Goal: Task Accomplishment & Management: Manage account settings

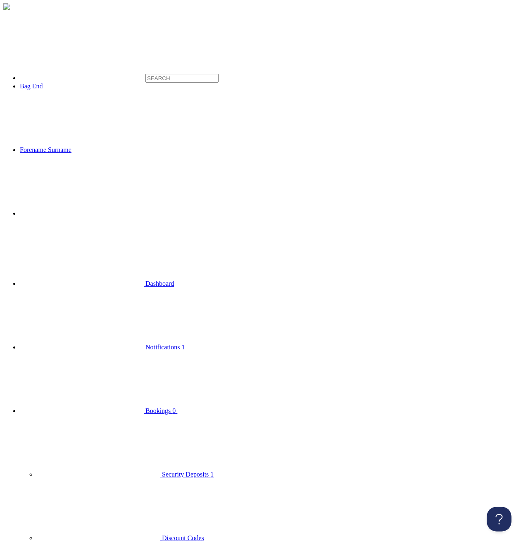
click at [177, 351] on use at bounding box center [177, 351] width 0 height 0
click at [162, 535] on span "Discount Codes" at bounding box center [183, 538] width 42 height 7
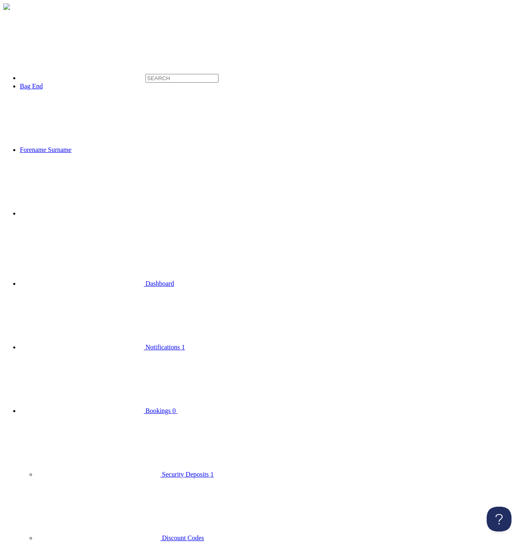
select select "0"
click option "Percentage" at bounding box center [0, 0] width 0 height 0
select select "1"
click option "Live" at bounding box center [0, 0] width 0 height 0
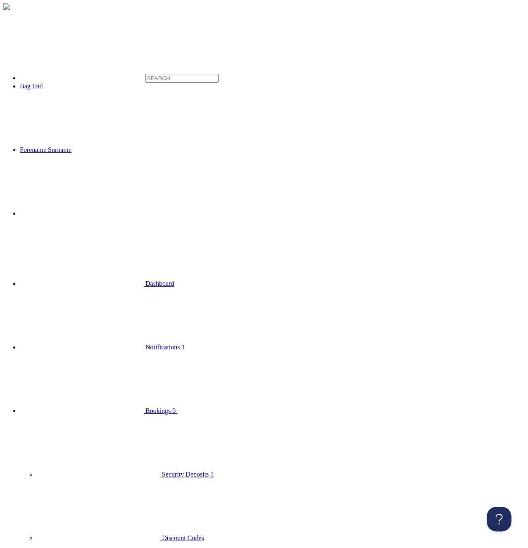
paste input "extras_guests_text"
type input "extras_guests_text"
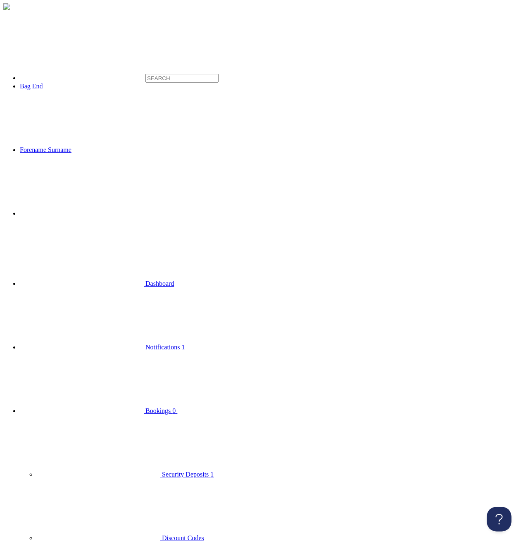
type input ":"
type input "Extras Guests Description"
type textarea "Guests COST A LOT"
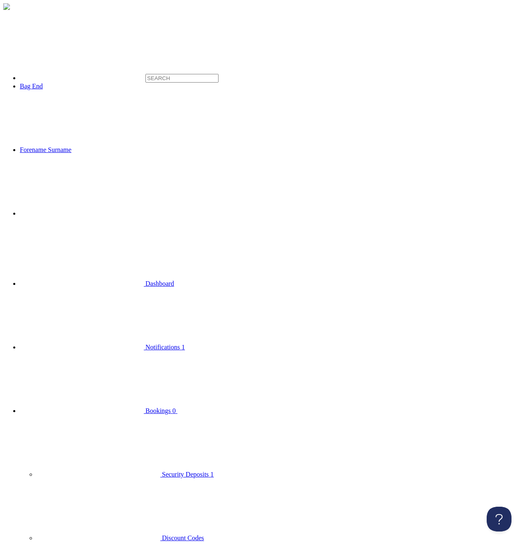
type input "extras-guests-text"
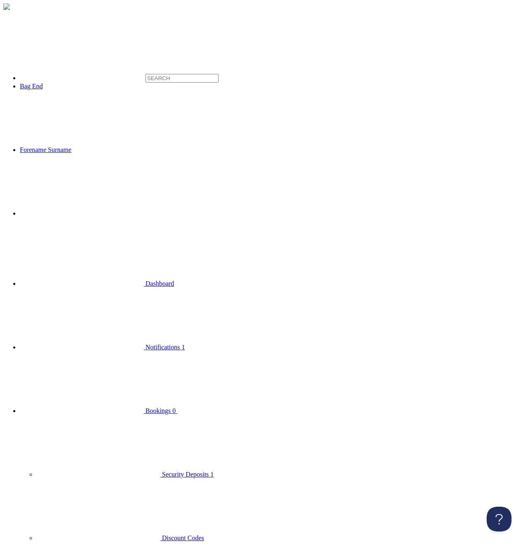
checkbox input "true"
drag, startPoint x: 52, startPoint y: 181, endPoint x: 65, endPoint y: 194, distance: 17.8
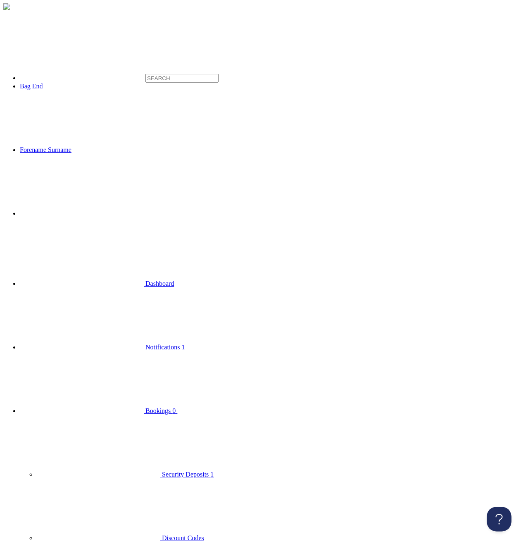
type textarea "Guests <b>COST</b> loads"
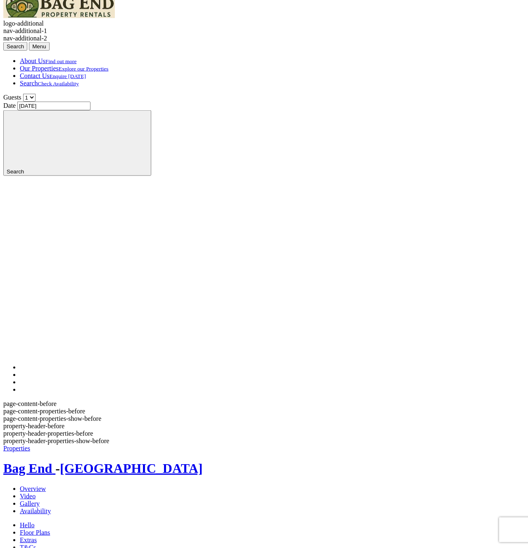
scroll to position [146, 0]
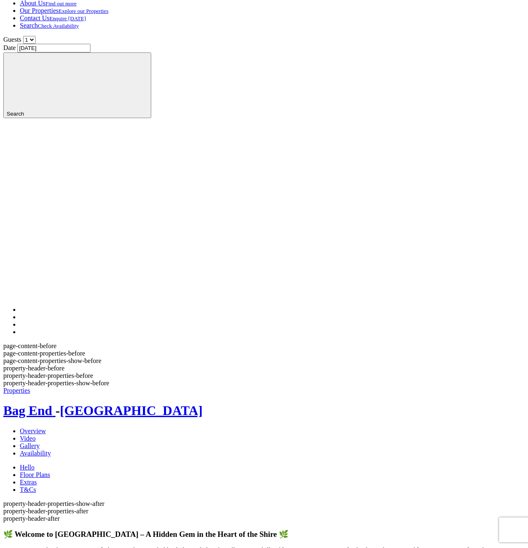
click at [37, 479] on link "Extras" at bounding box center [28, 482] width 17 height 7
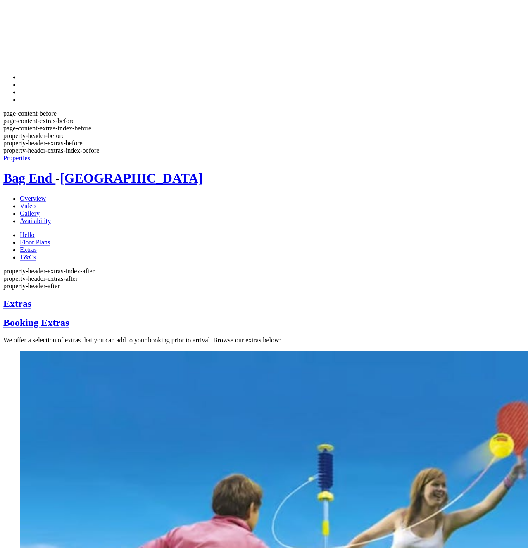
scroll to position [379, 0]
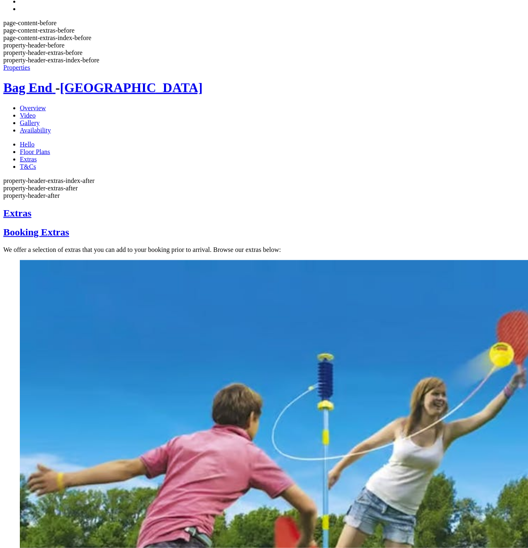
scroll to position [525, 0]
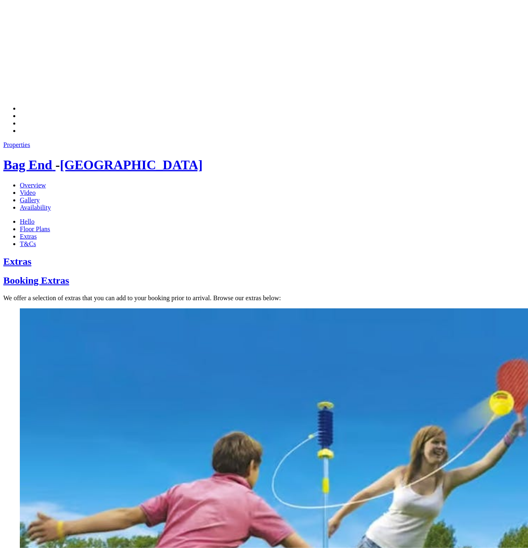
scroll to position [273, 0]
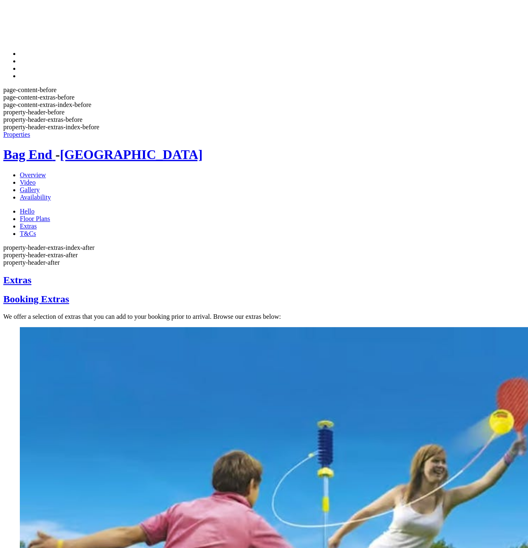
scroll to position [568, 0]
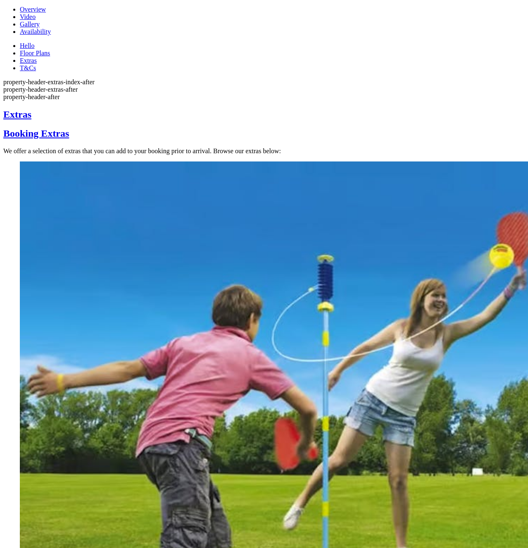
drag, startPoint x: 138, startPoint y: 312, endPoint x: 194, endPoint y: 309, distance: 56.2
copy div "extras_guests_text"
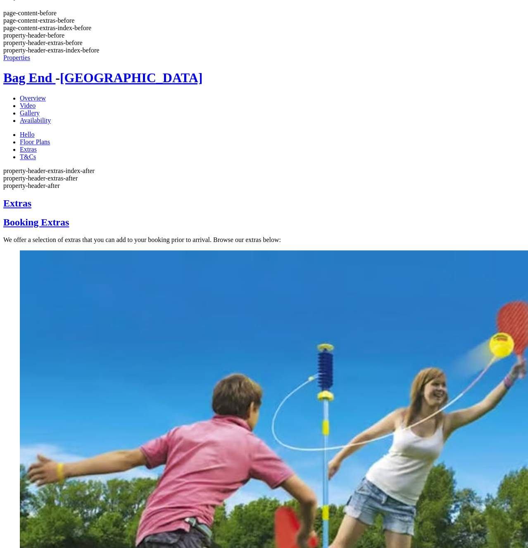
scroll to position [483, 0]
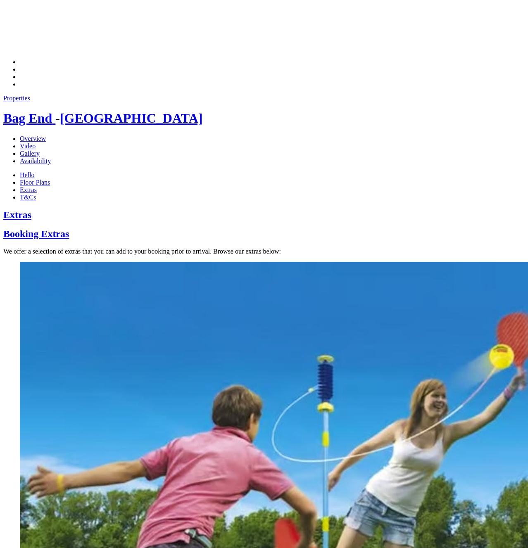
scroll to position [313, 0]
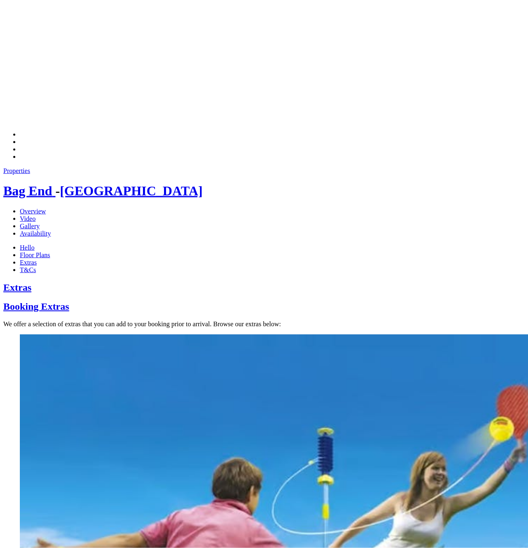
scroll to position [229, 0]
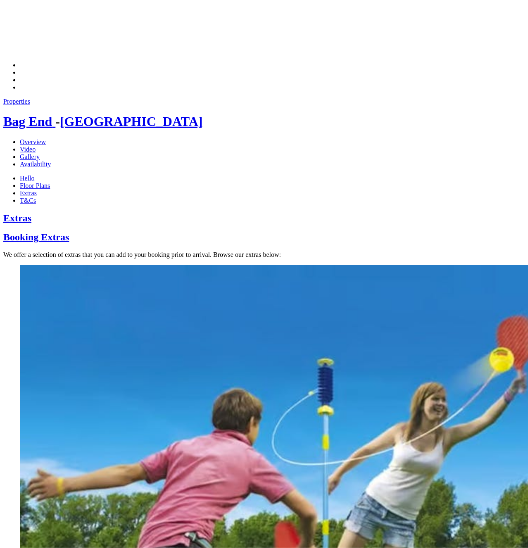
scroll to position [313, 0]
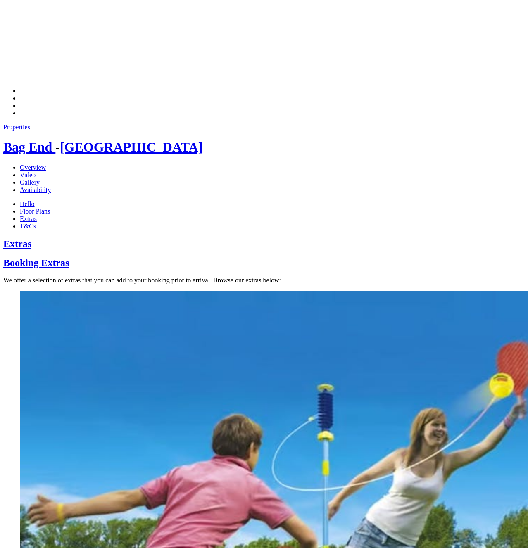
scroll to position [19, 0]
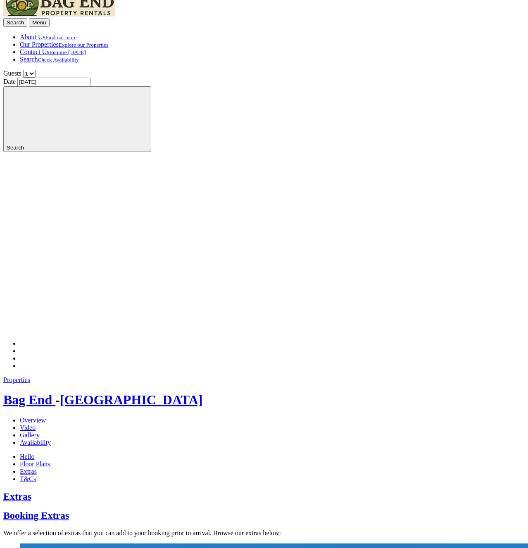
click at [258, 392] on h1 "Bag End - Somerset" at bounding box center [263, 399] width 521 height 15
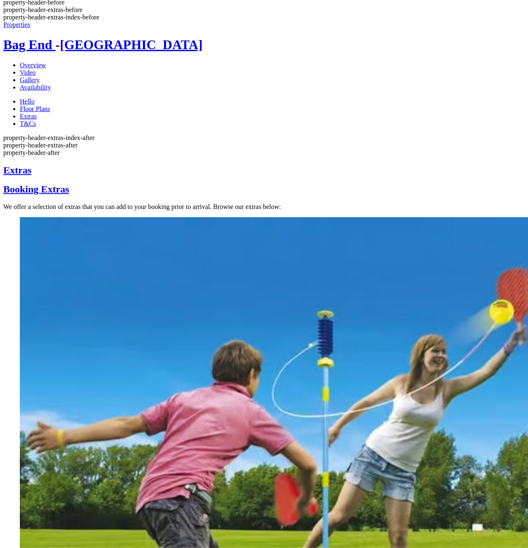
scroll to position [525, 0]
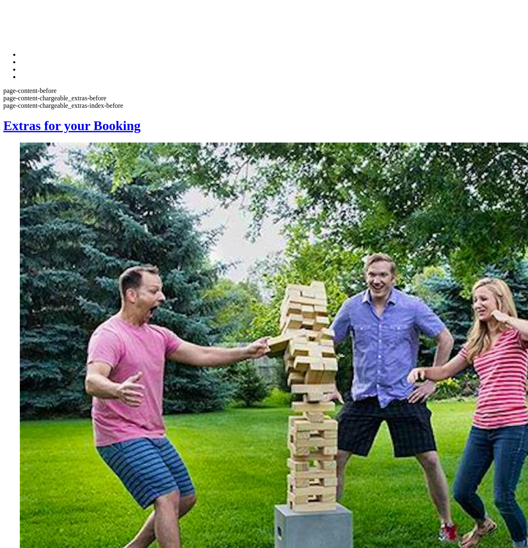
scroll to position [405, 0]
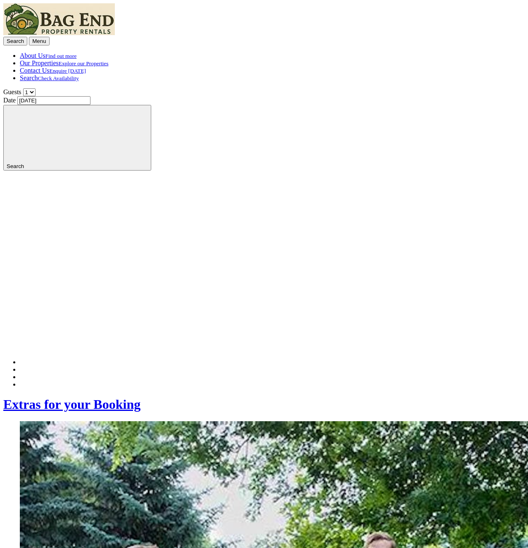
scroll to position [345, 0]
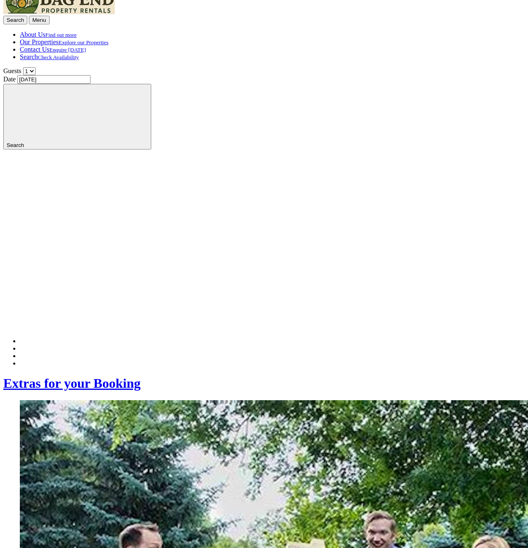
scroll to position [188, 0]
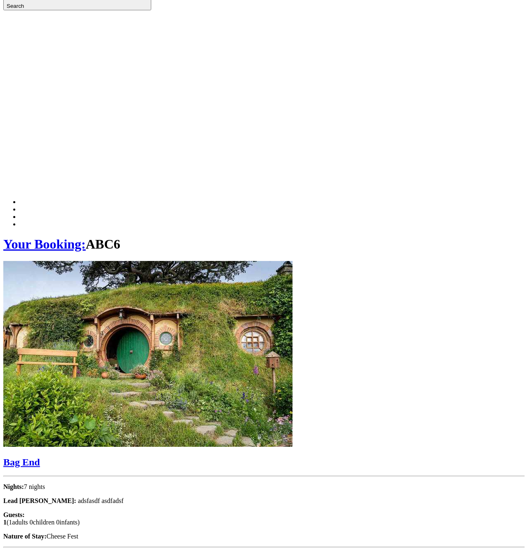
scroll to position [169, 0]
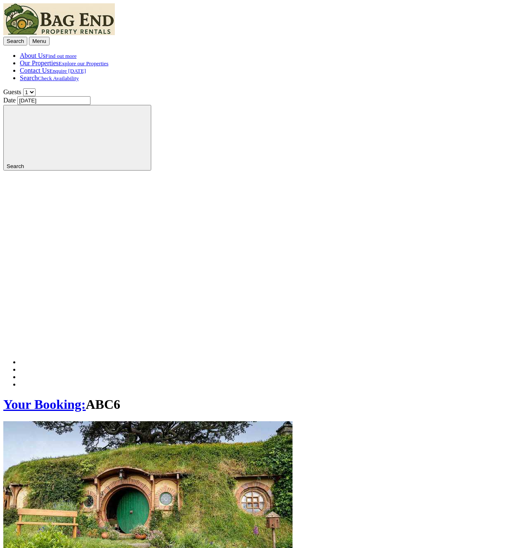
scroll to position [317, 0]
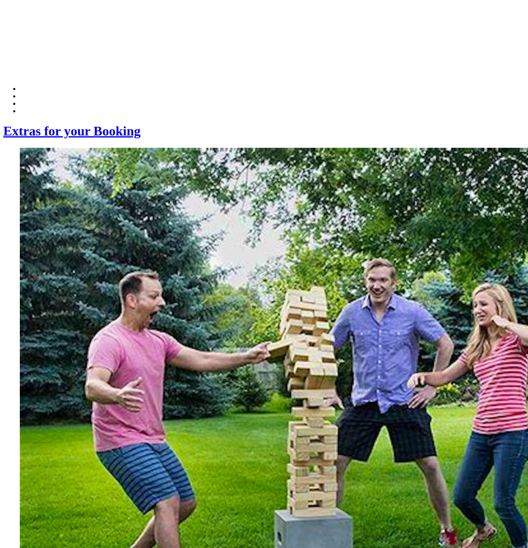
scroll to position [295, 0]
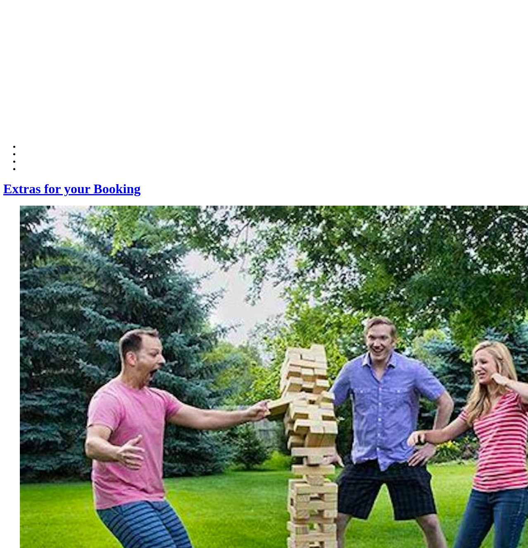
scroll to position [231, 0]
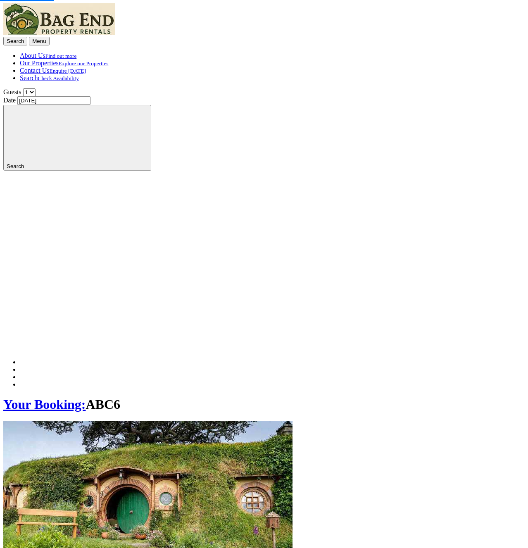
scroll to position [231, 0]
